Goal: Information Seeking & Learning: Learn about a topic

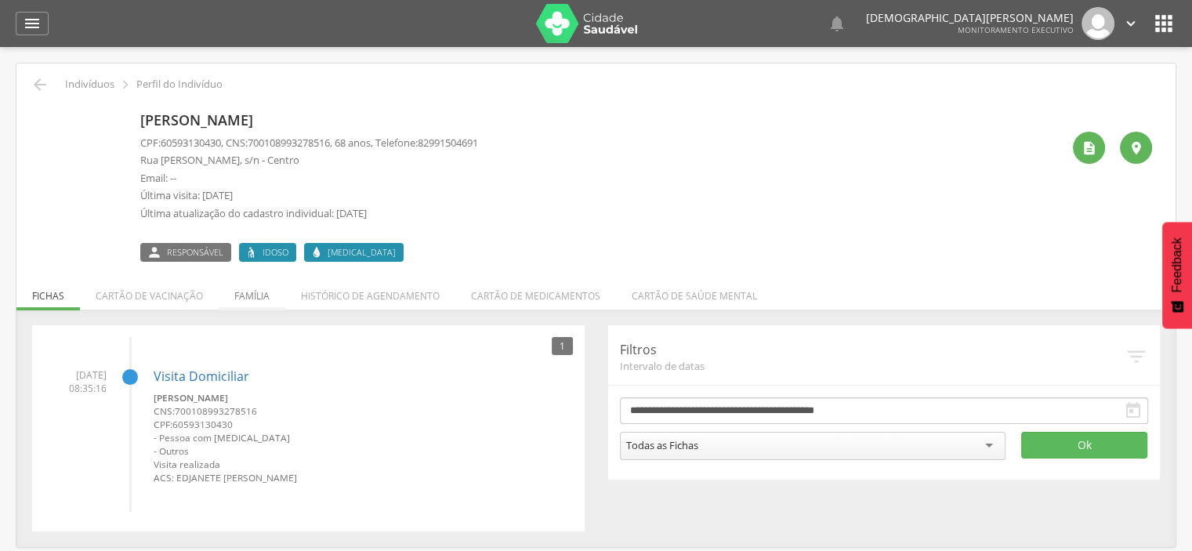
click at [244, 296] on li "Família" at bounding box center [252, 291] width 67 height 37
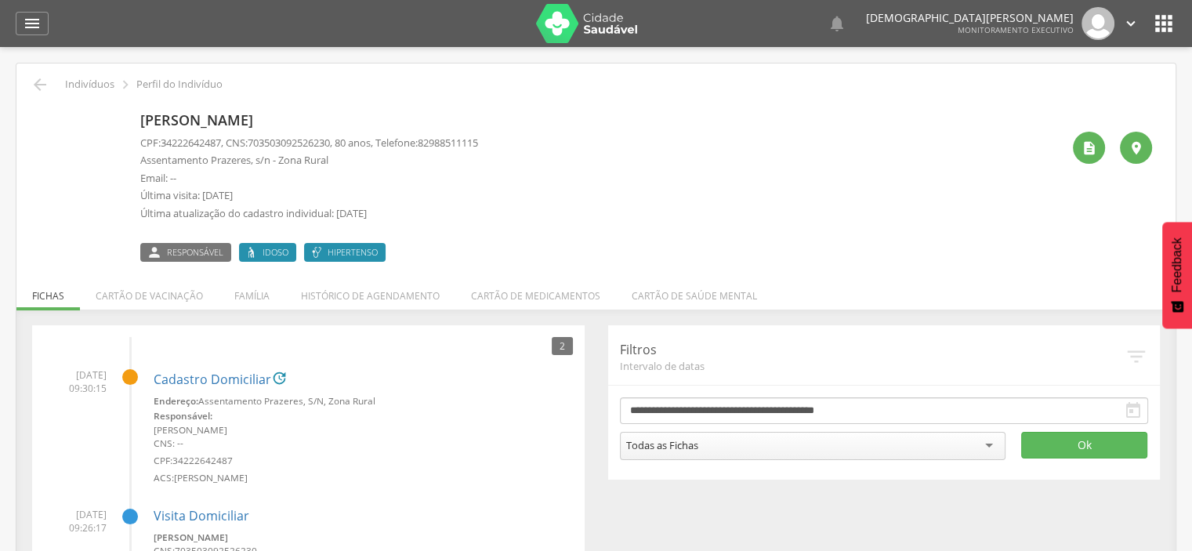
click at [40, 114] on img at bounding box center [40, 114] width 0 height 0
click at [186, 121] on p "Jose Jorge da Silva" at bounding box center [309, 120] width 338 height 20
click at [1087, 143] on icon "" at bounding box center [1089, 148] width 16 height 16
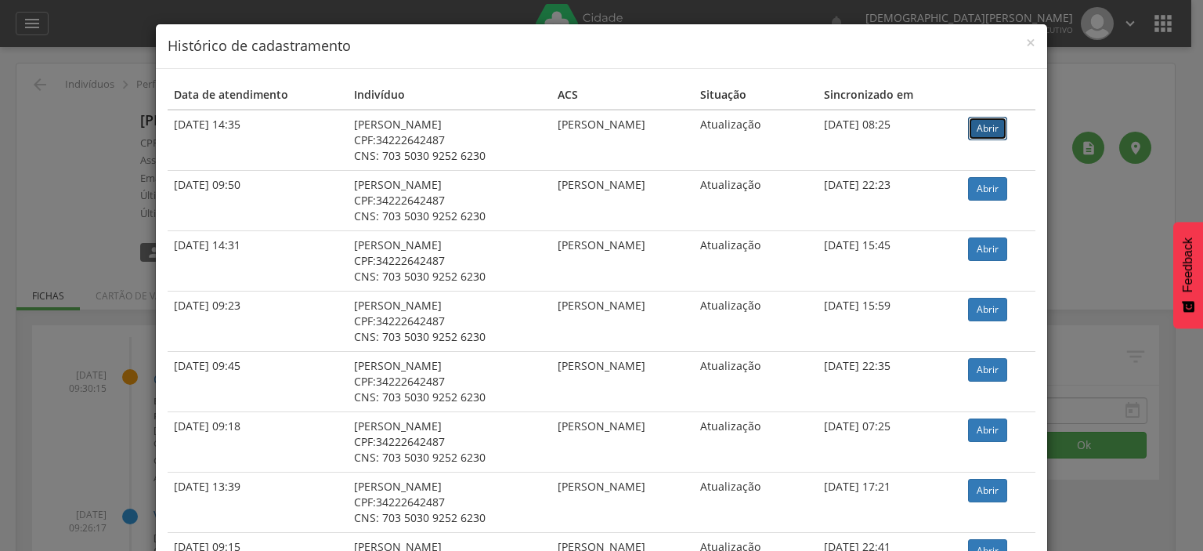
click at [975, 131] on link "Abrir" at bounding box center [987, 129] width 39 height 24
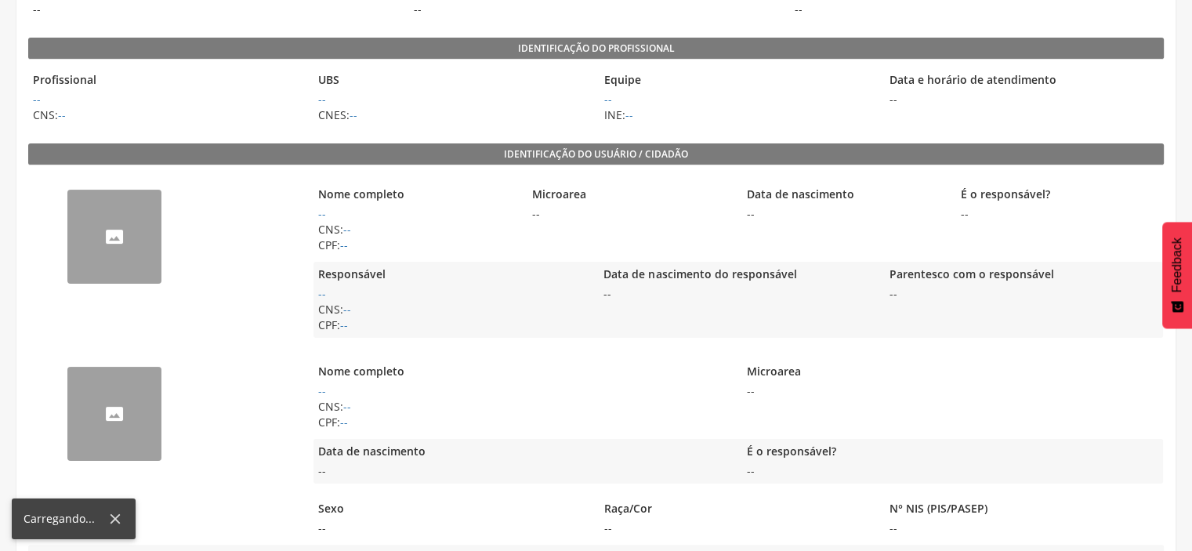
scroll to position [257, 0]
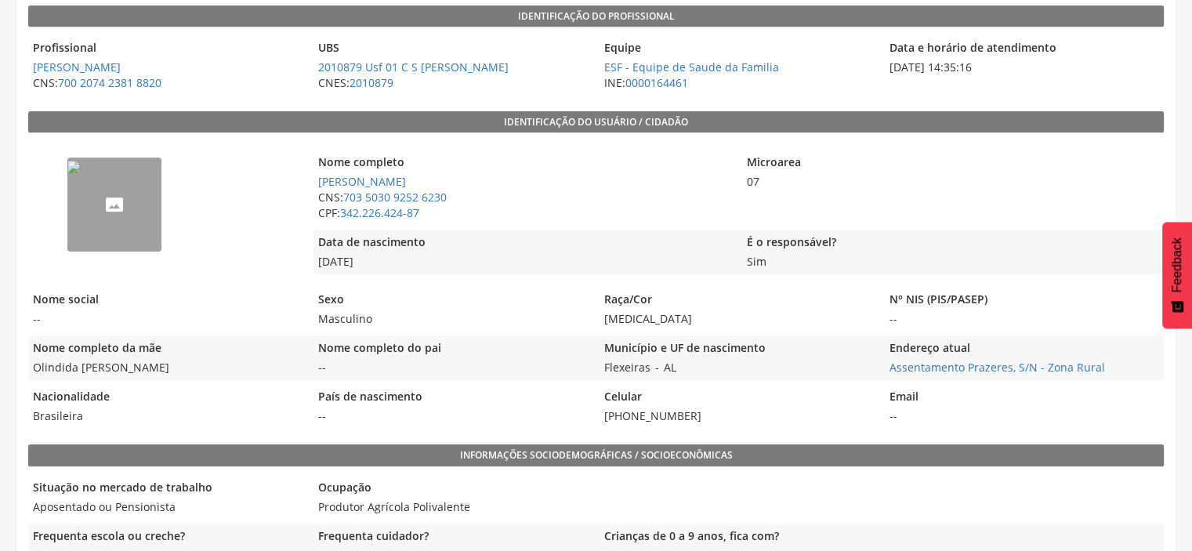
click at [80, 173] on img "--" at bounding box center [73, 167] width 13 height 13
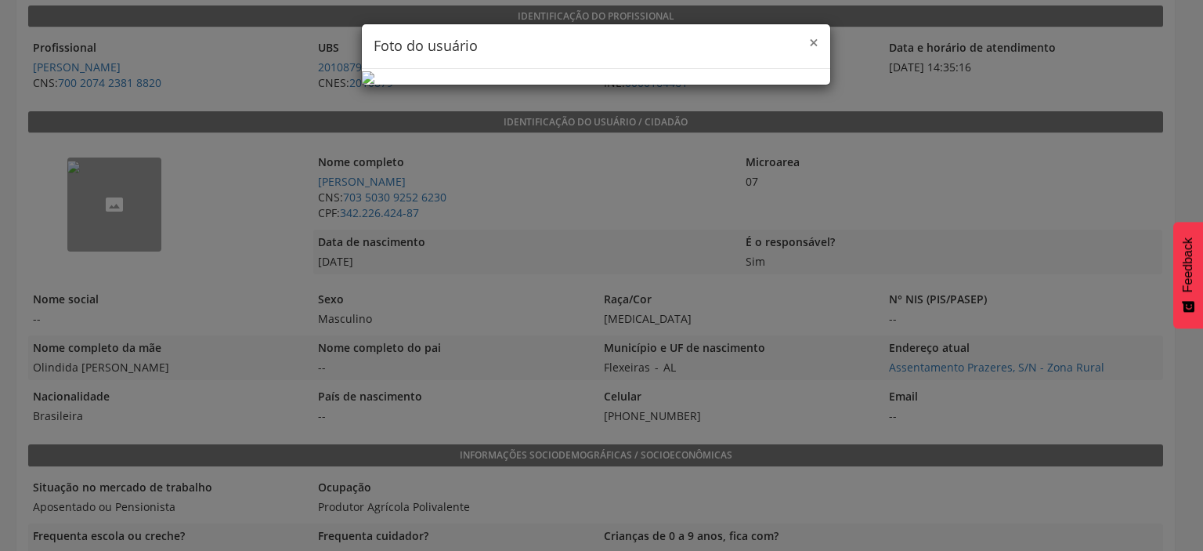
drag, startPoint x: 805, startPoint y: 42, endPoint x: 884, endPoint y: 0, distance: 90.4
click at [809, 42] on span "×" at bounding box center [813, 42] width 9 height 22
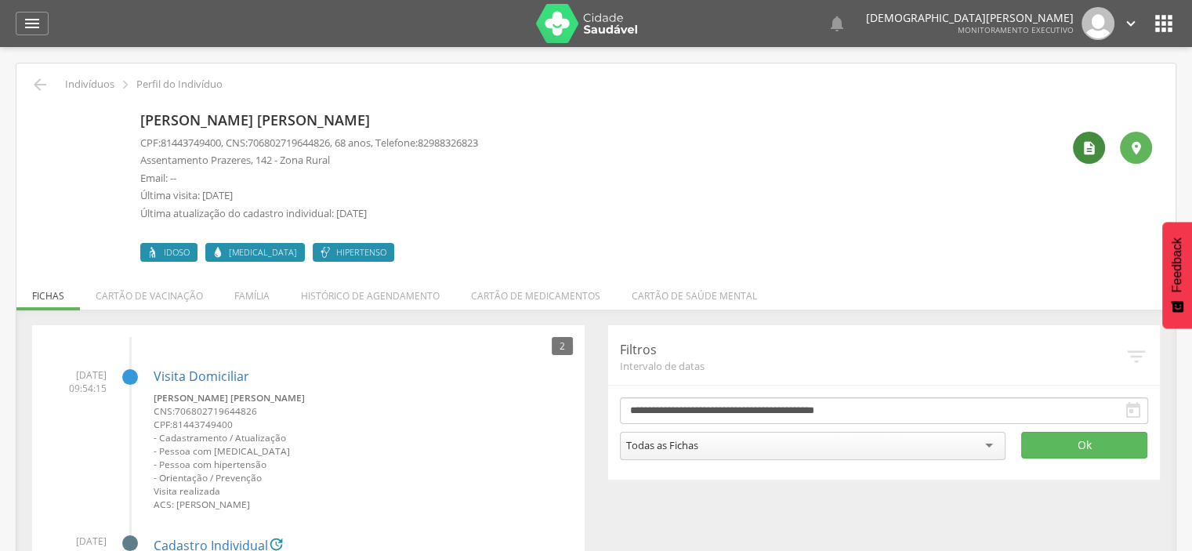
click at [1077, 150] on div "" at bounding box center [1088, 148] width 32 height 32
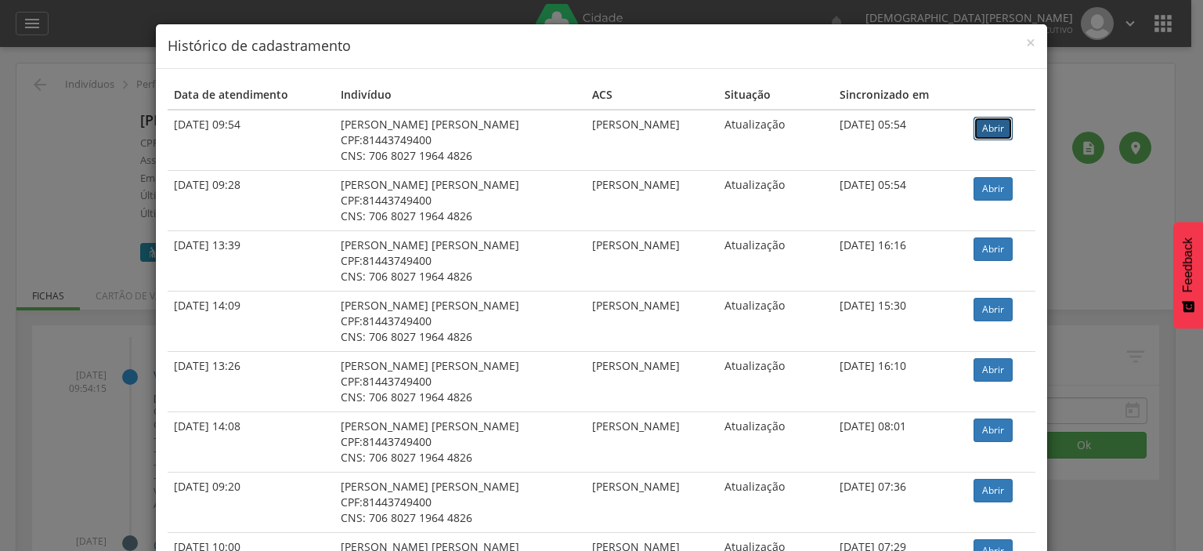
click at [981, 131] on link "Abrir" at bounding box center [993, 129] width 39 height 24
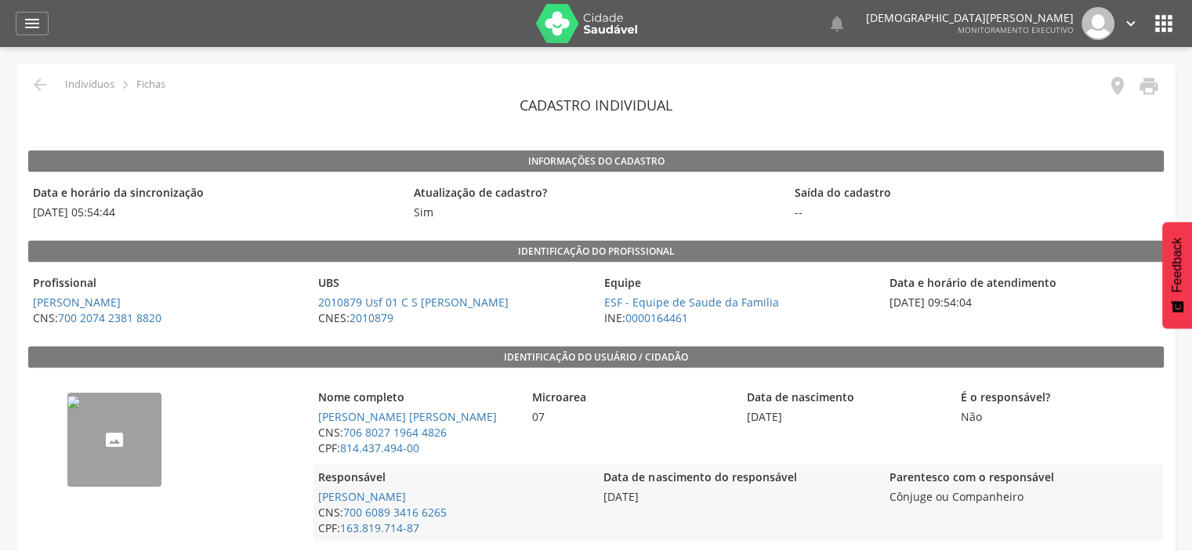
click at [80, 408] on img "--" at bounding box center [73, 402] width 13 height 13
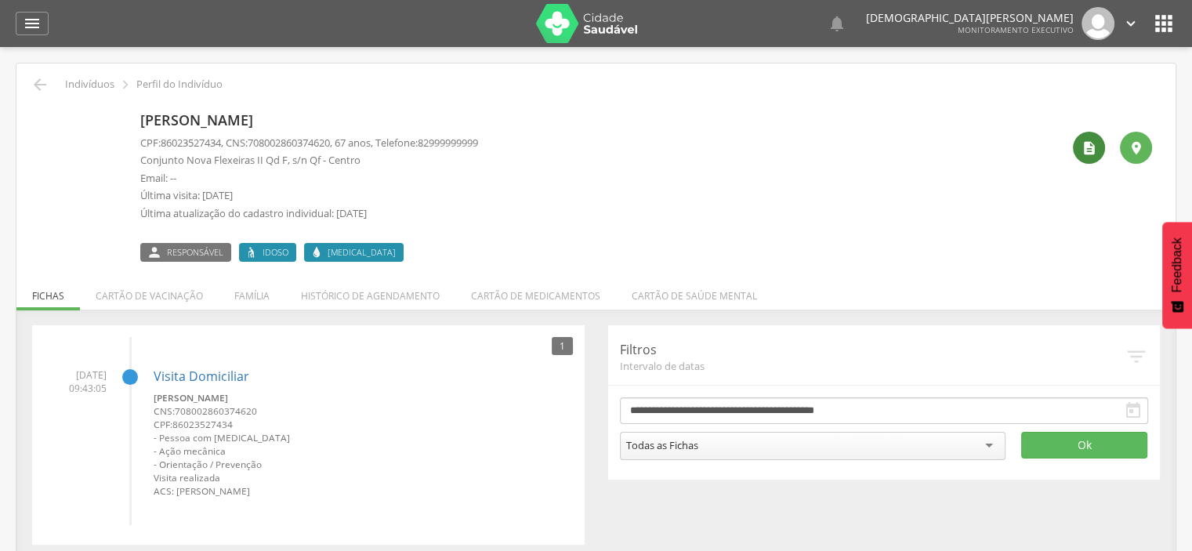
click at [1078, 148] on div "" at bounding box center [1088, 148] width 32 height 32
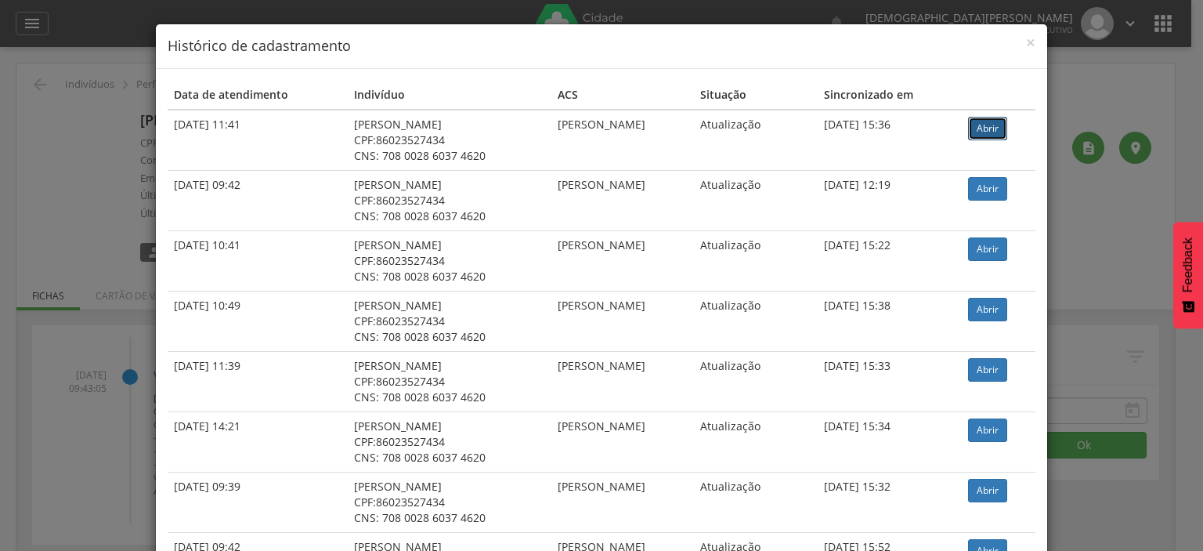
click at [984, 132] on link "Abrir" at bounding box center [987, 129] width 39 height 24
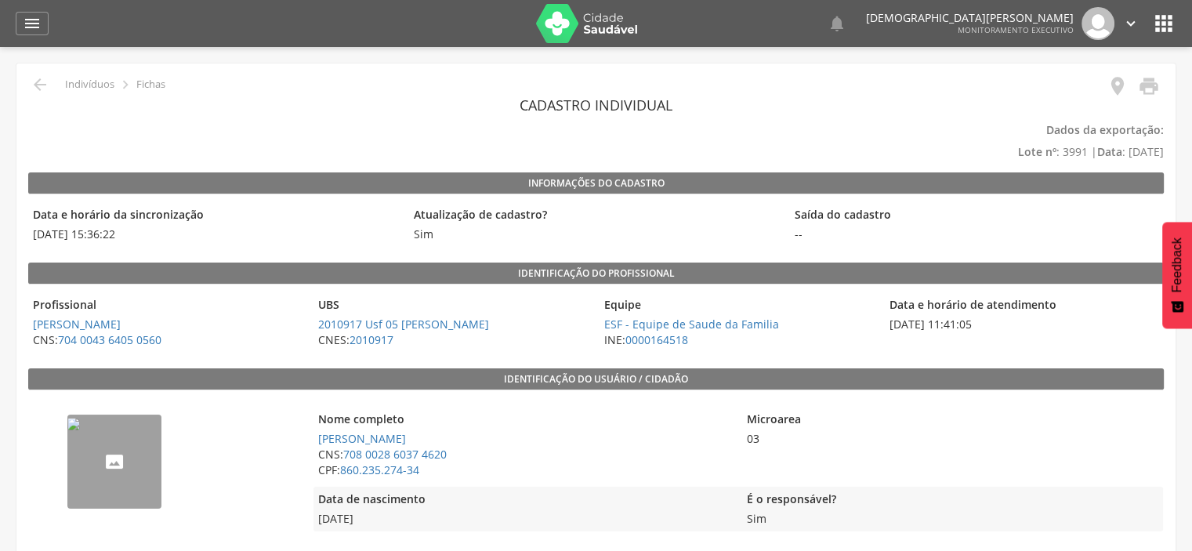
click at [80, 430] on img "--" at bounding box center [73, 424] width 13 height 13
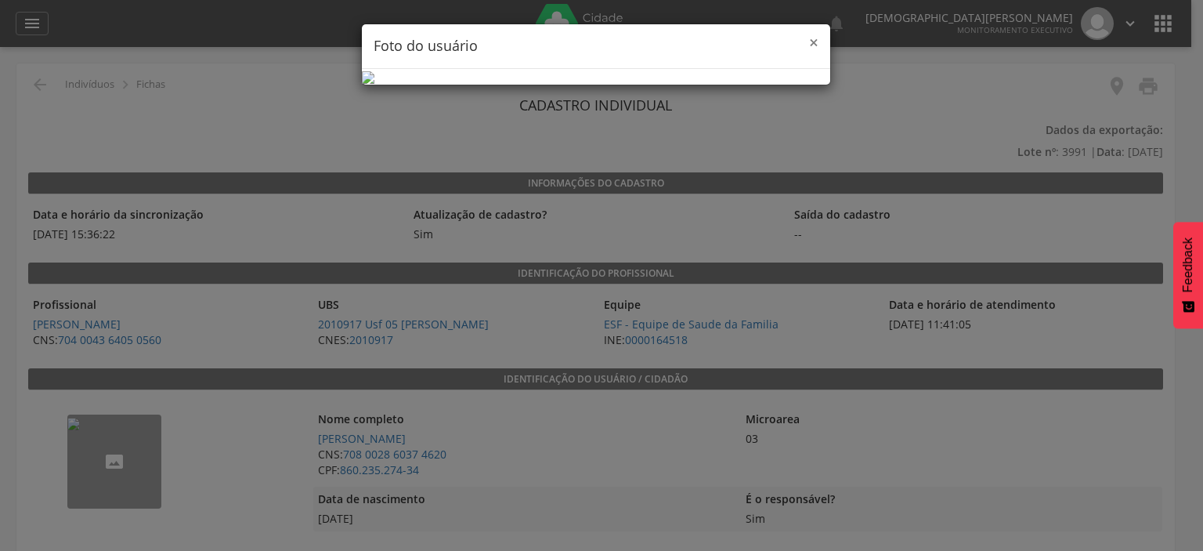
click at [809, 45] on span "×" at bounding box center [813, 42] width 9 height 22
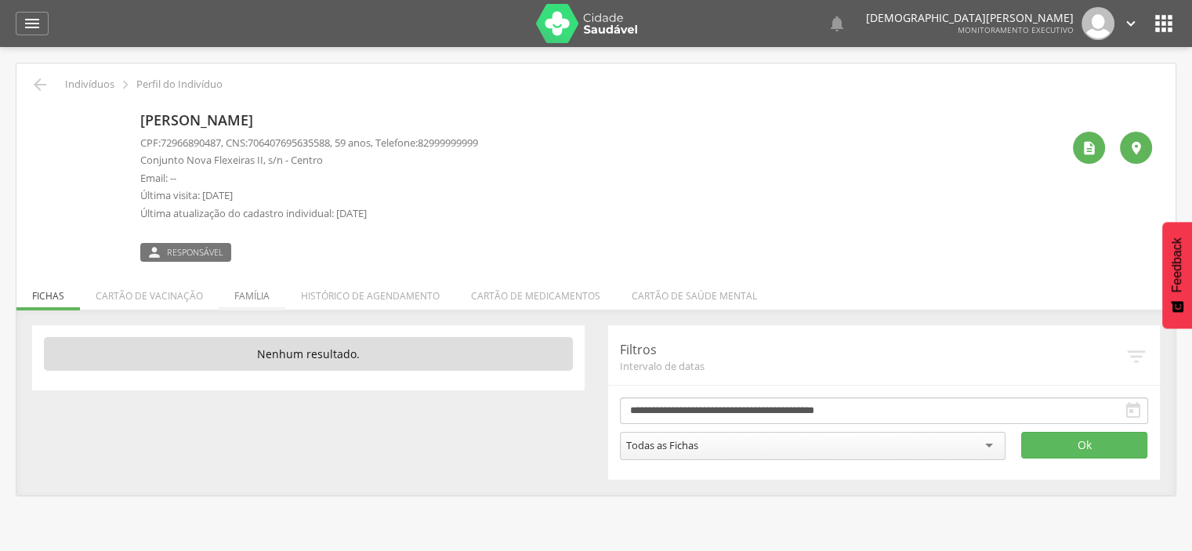
click at [226, 295] on li "Família" at bounding box center [252, 291] width 67 height 37
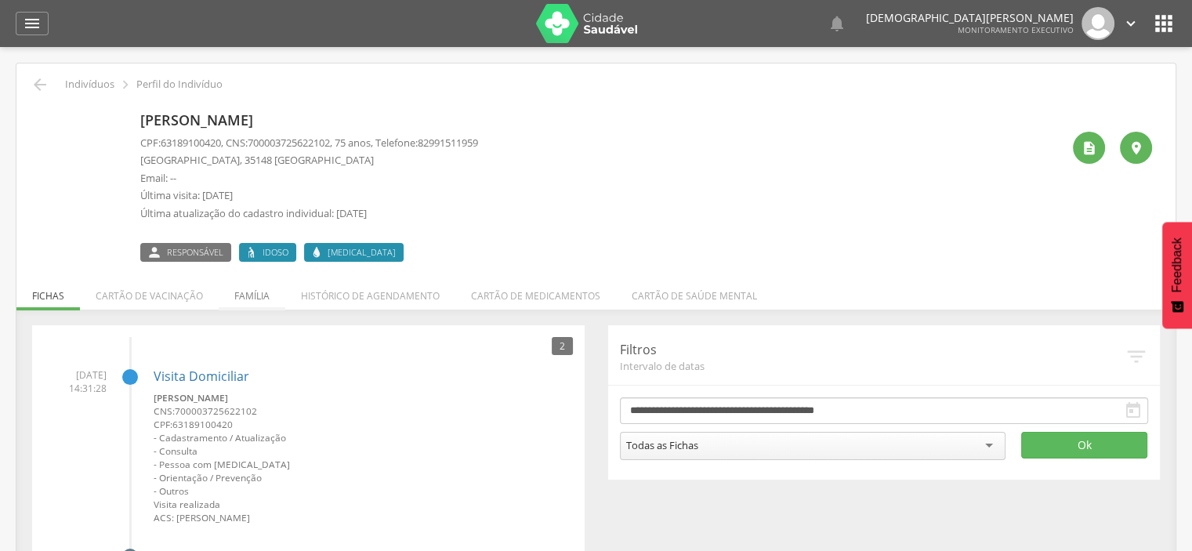
click at [237, 296] on li "Família" at bounding box center [252, 291] width 67 height 37
